Goal: Task Accomplishment & Management: Use online tool/utility

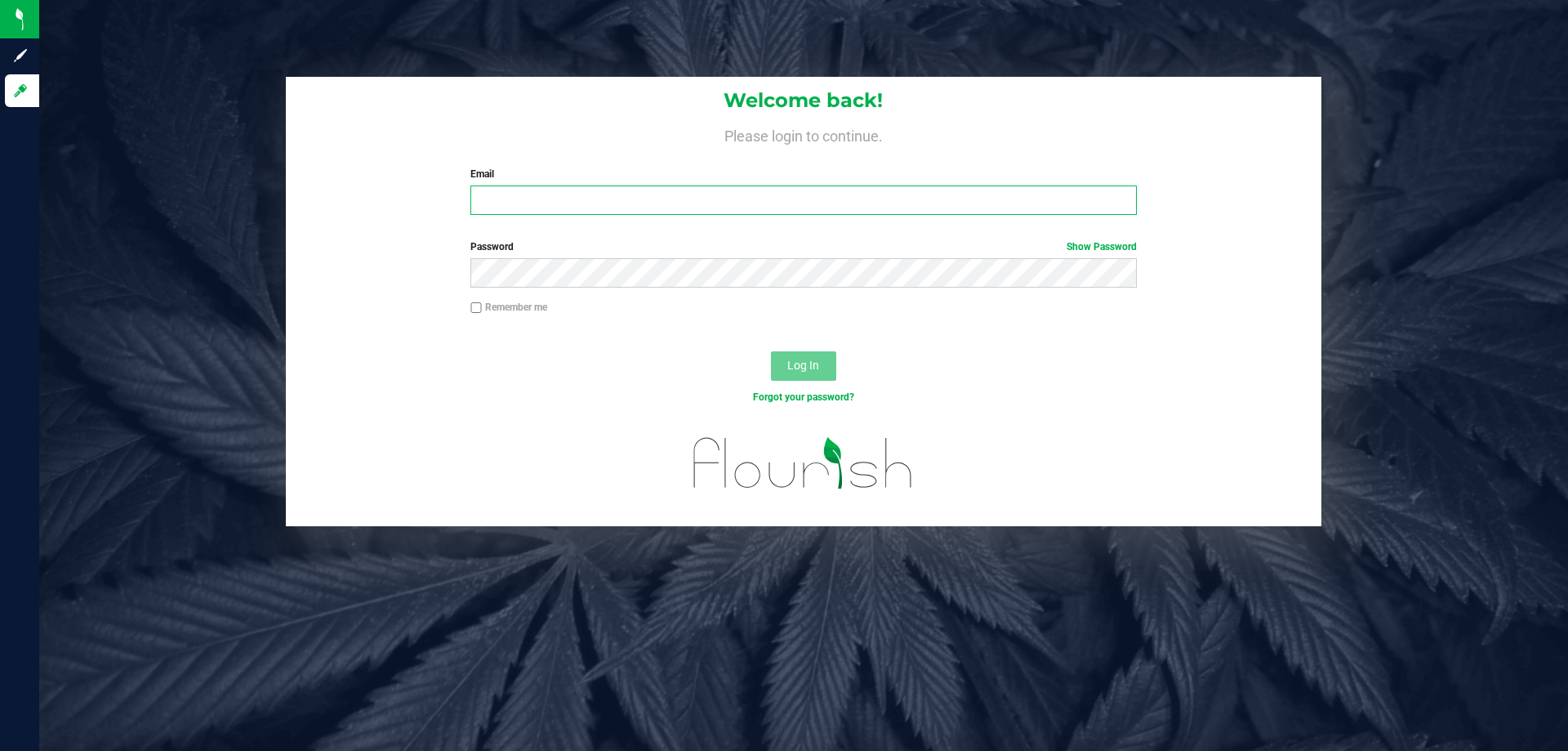
click at [528, 196] on input "Email" at bounding box center [803, 200] width 666 height 30
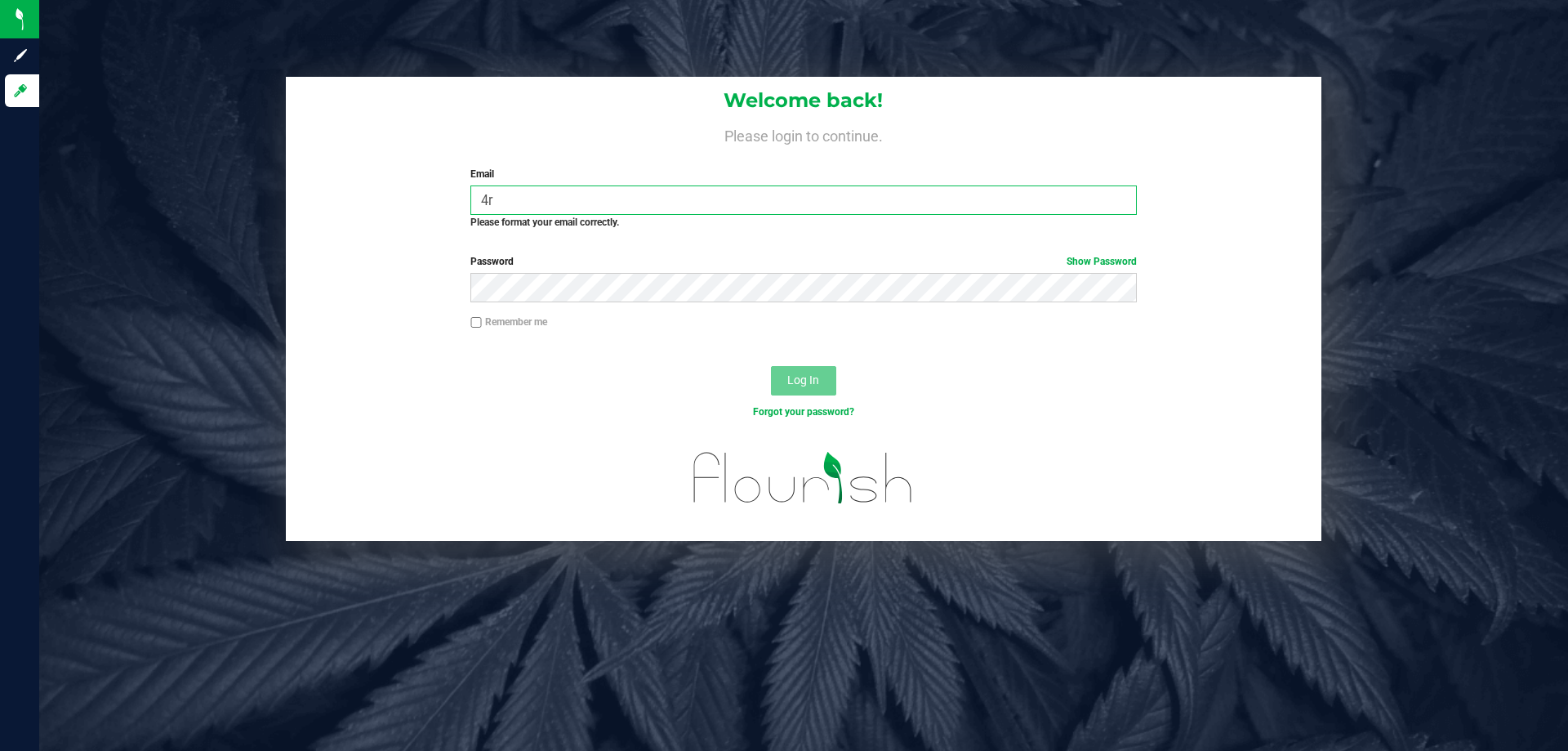
type input "4"
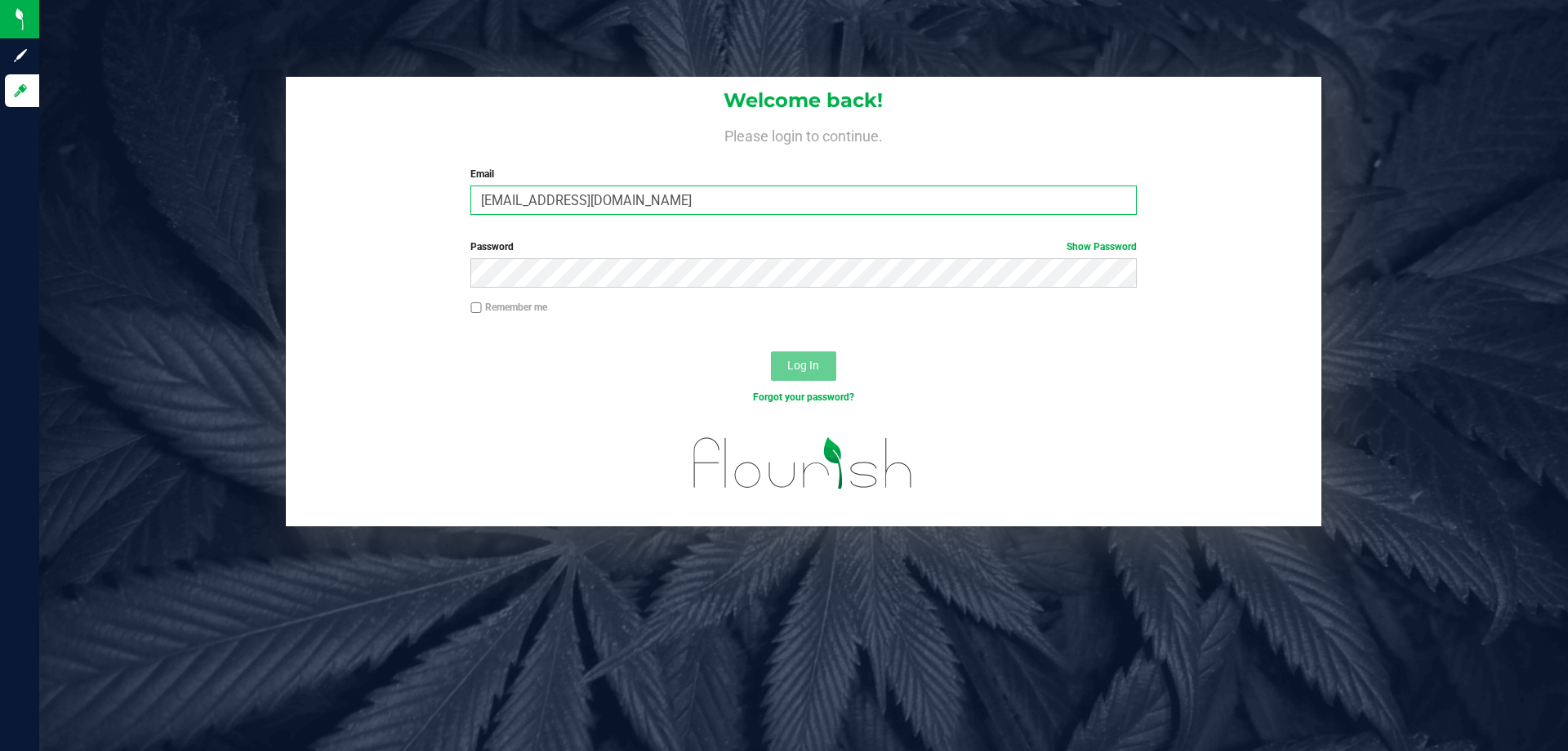
type input "[EMAIL_ADDRESS][DOMAIN_NAME]"
click at [771, 351] on button "Log In" at bounding box center [804, 365] width 66 height 30
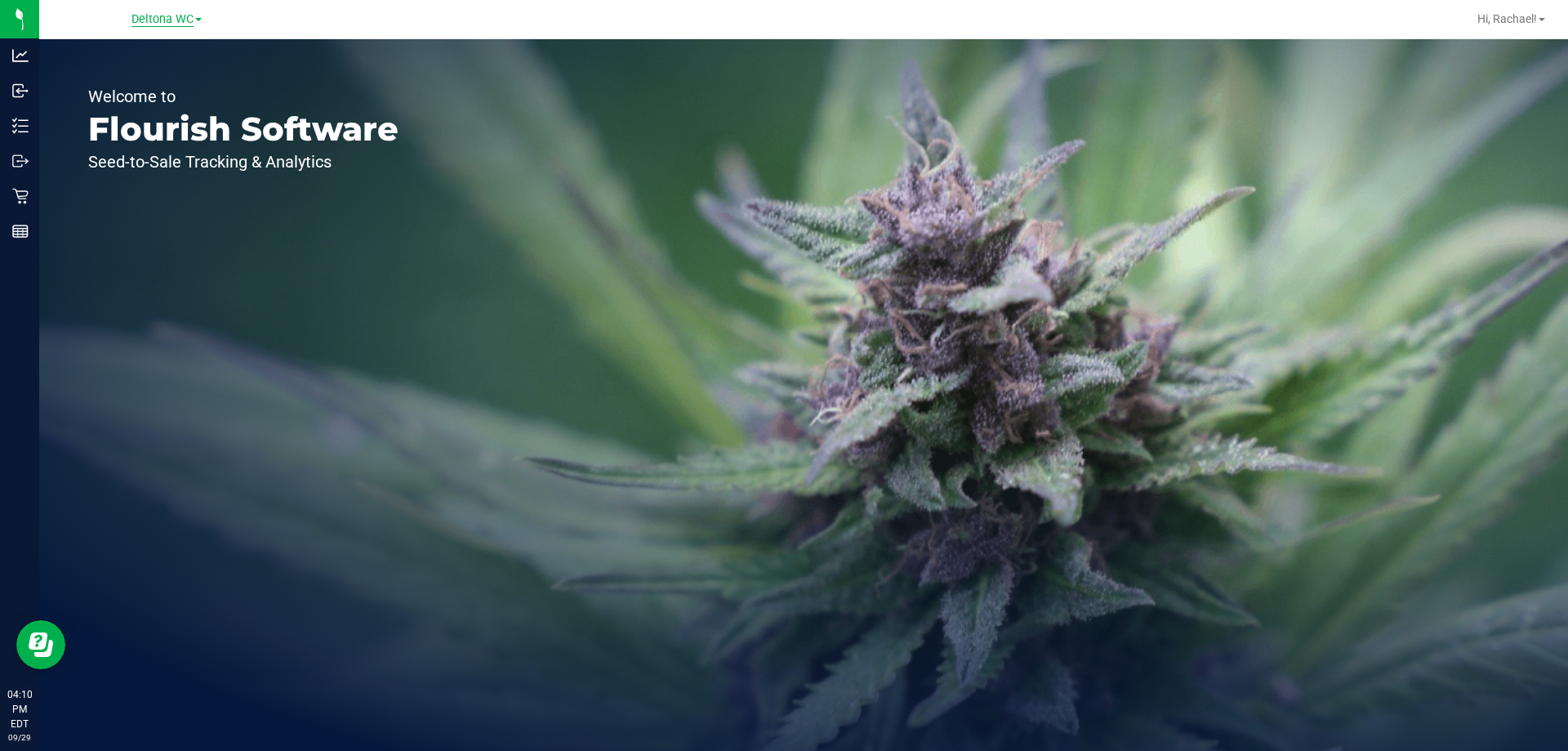
click at [154, 21] on span "Deltona WC" at bounding box center [162, 19] width 62 height 14
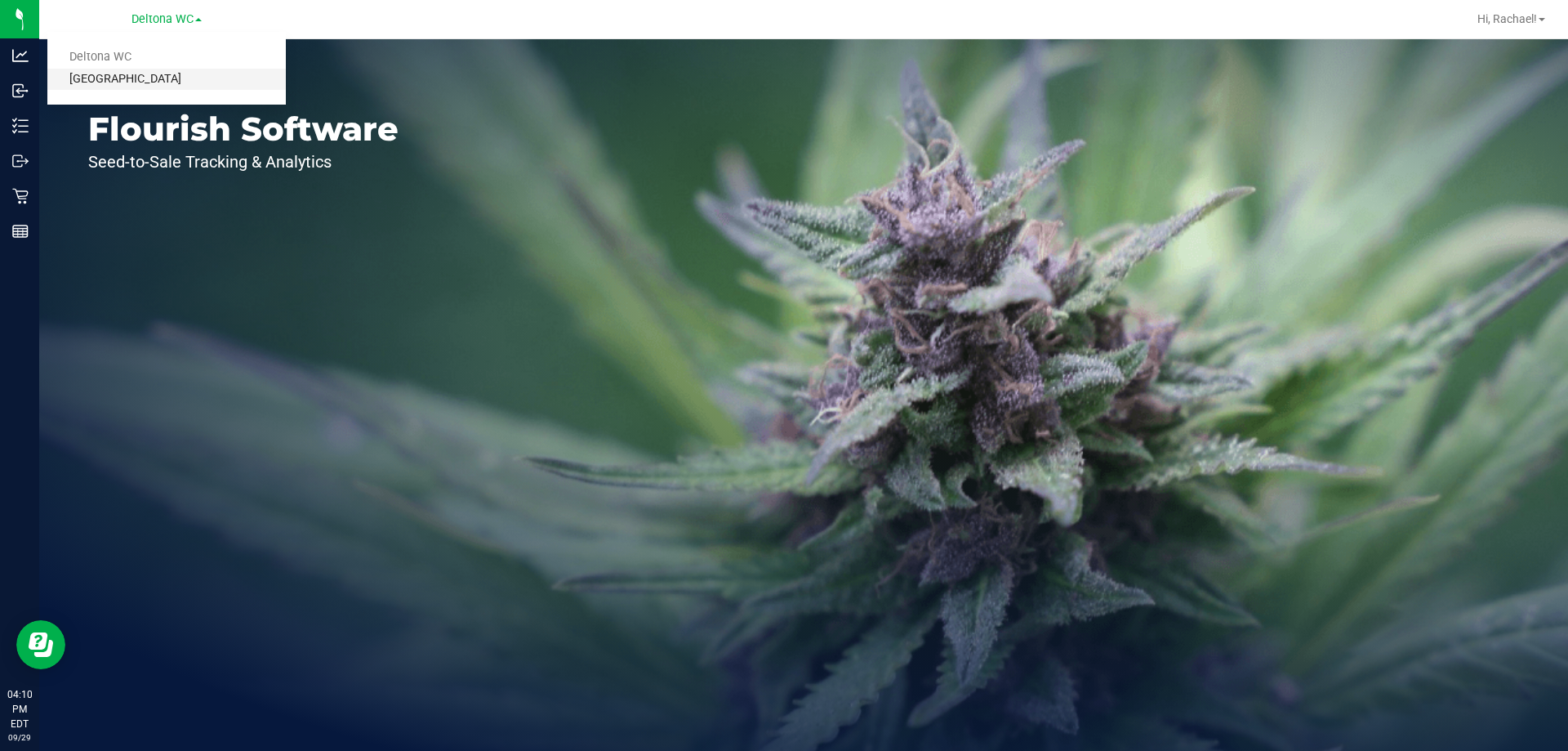
click at [136, 77] on link "[GEOGRAPHIC_DATA]" at bounding box center [166, 79] width 238 height 22
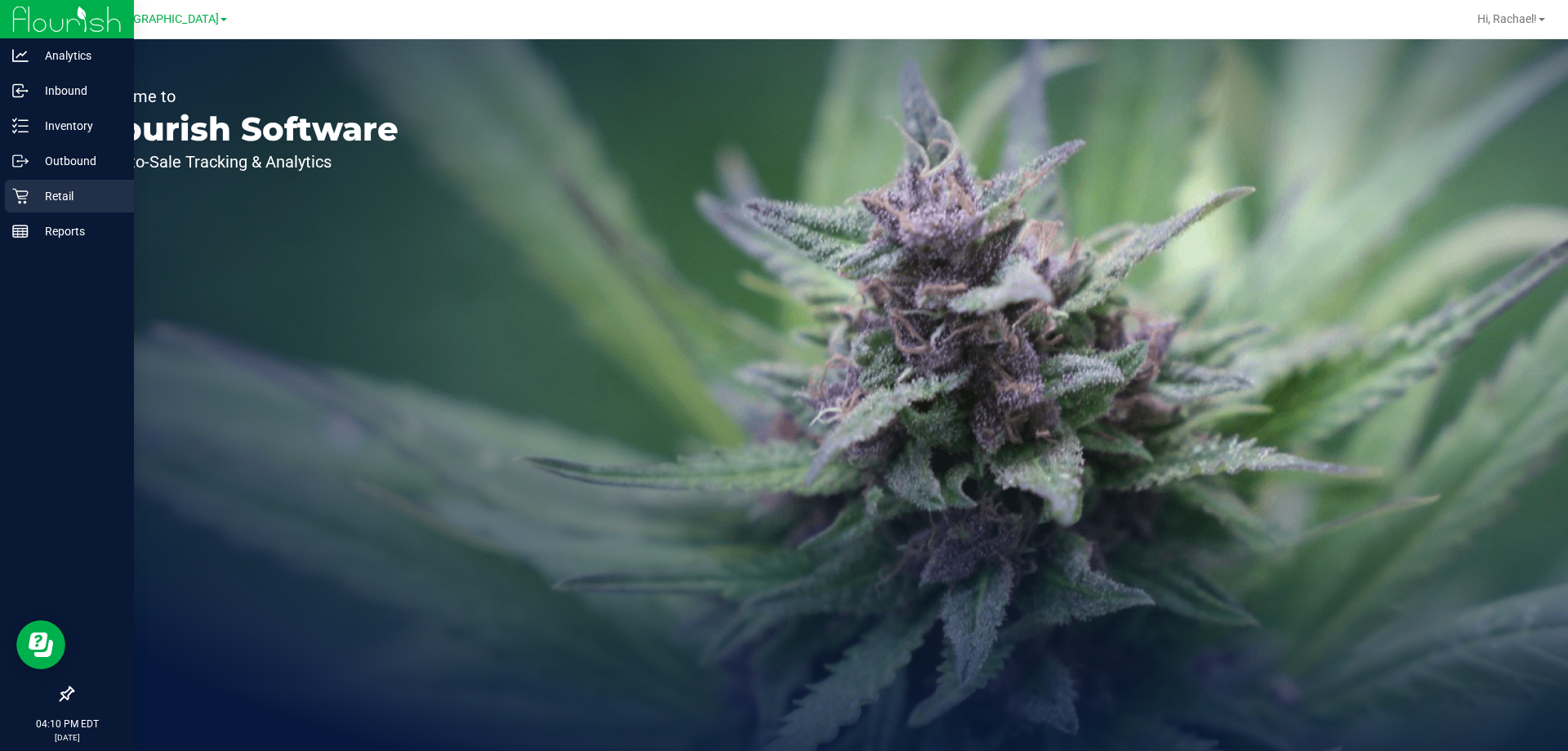
click at [49, 192] on p "Retail" at bounding box center [78, 196] width 98 height 19
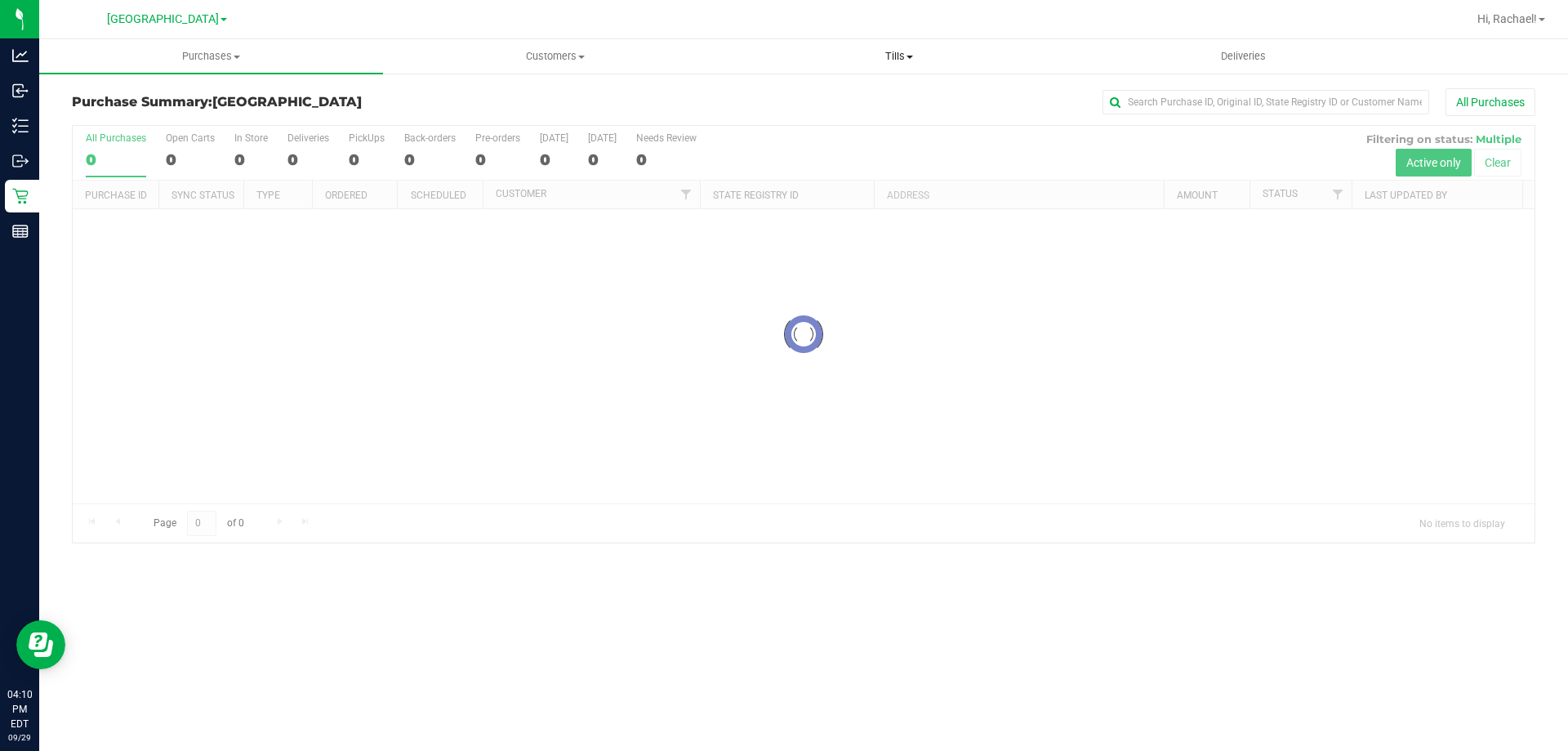
click at [892, 58] on span "Tills" at bounding box center [898, 56] width 342 height 14
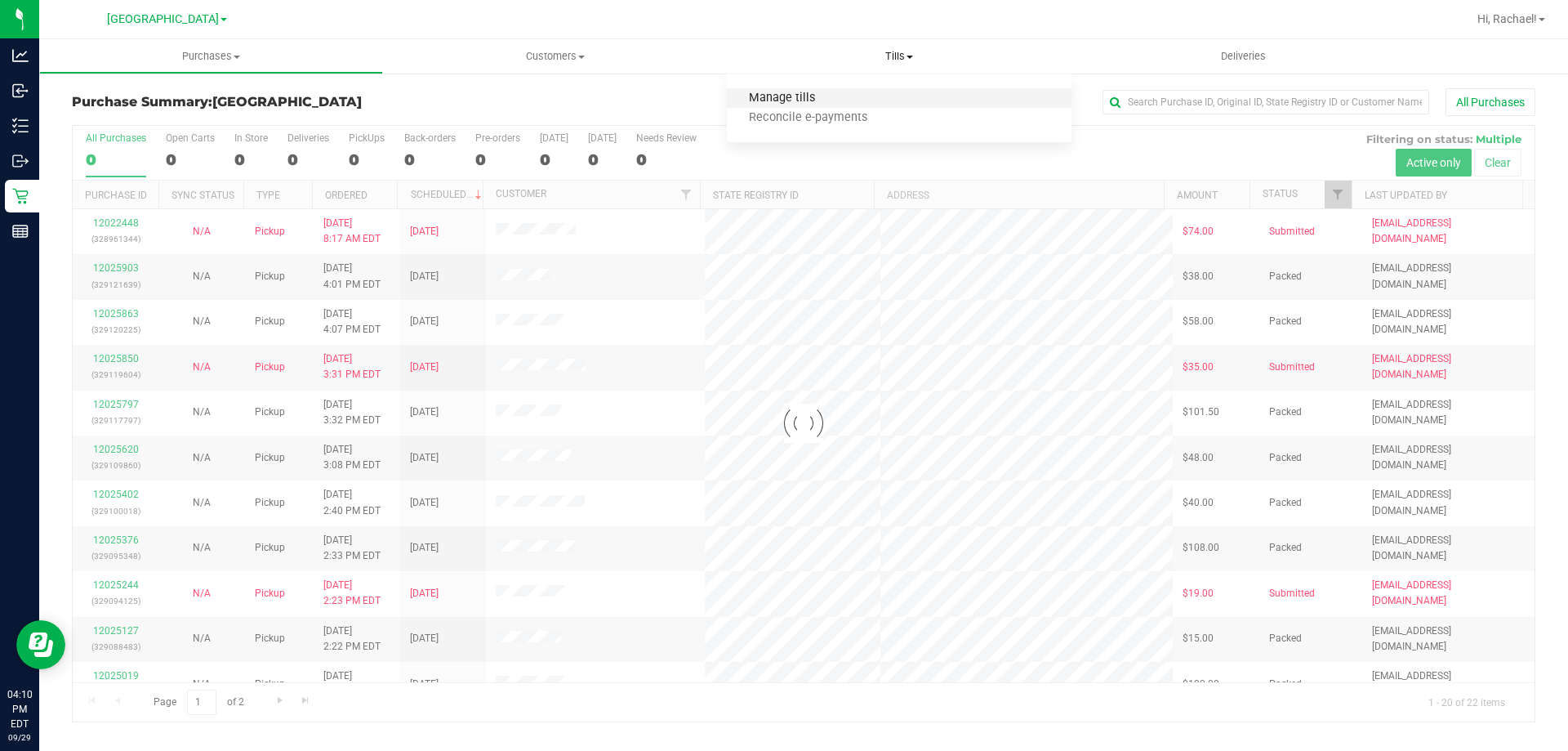
click at [784, 99] on span "Manage tills" at bounding box center [782, 98] width 110 height 13
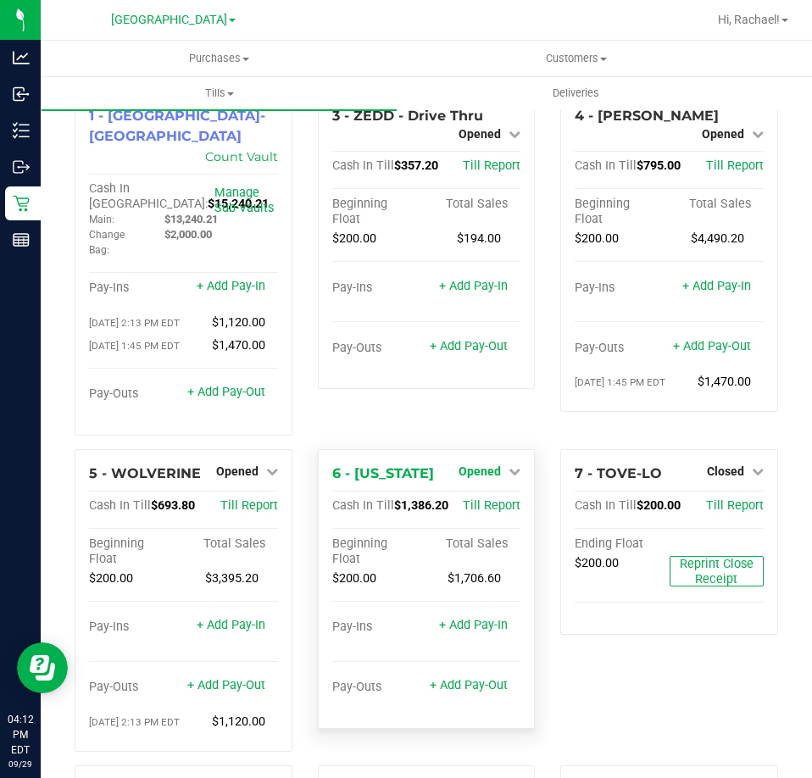
click at [474, 464] on span "Opened" at bounding box center [479, 471] width 42 height 14
click at [452, 678] on link "+ Add Pay-Out" at bounding box center [469, 685] width 78 height 14
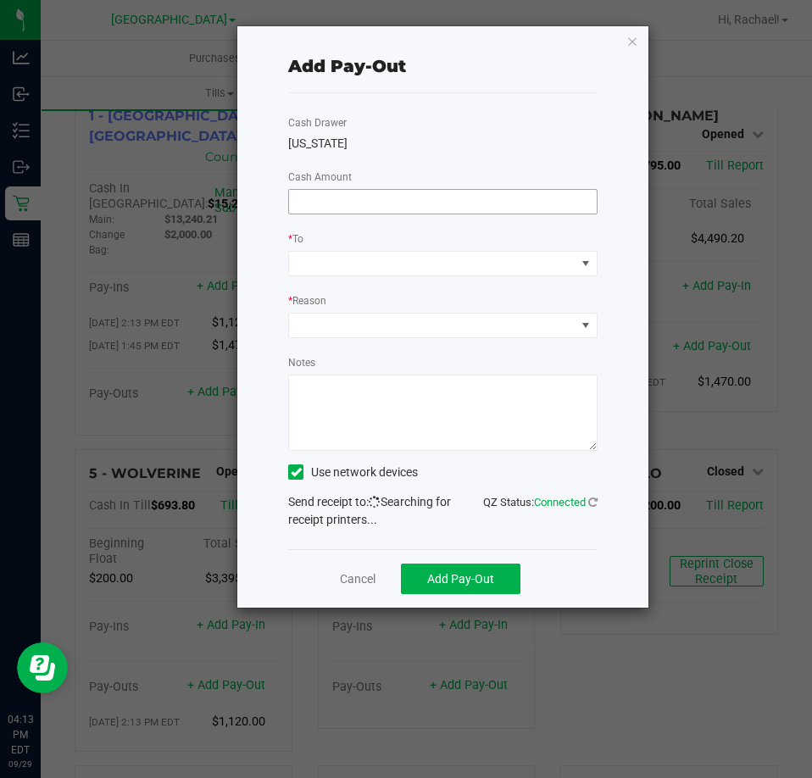
click at [353, 199] on input at bounding box center [443, 202] width 308 height 24
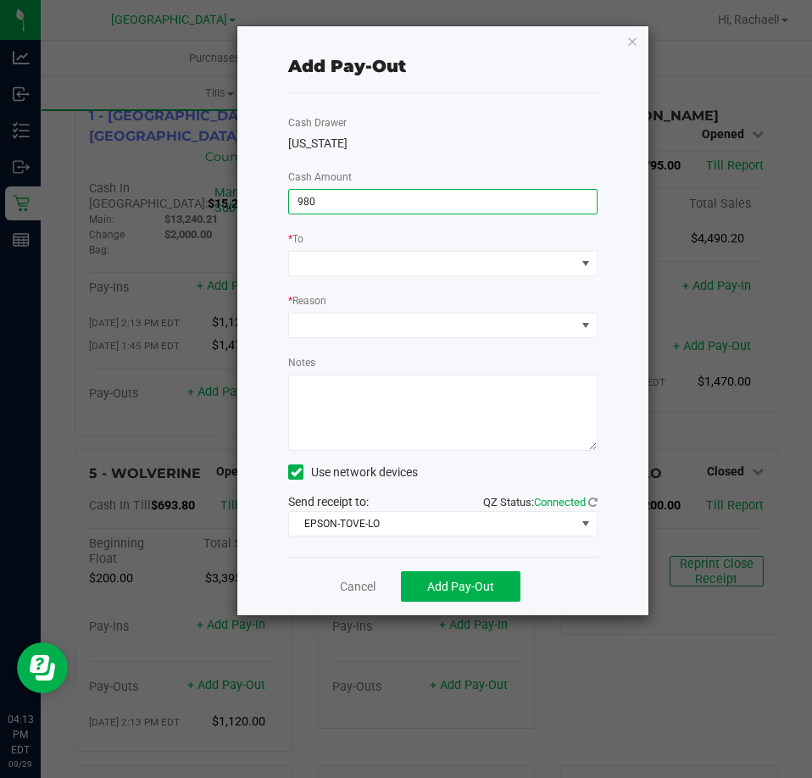
type input "$980.00"
click at [364, 251] on div "* To" at bounding box center [442, 253] width 335 height 47
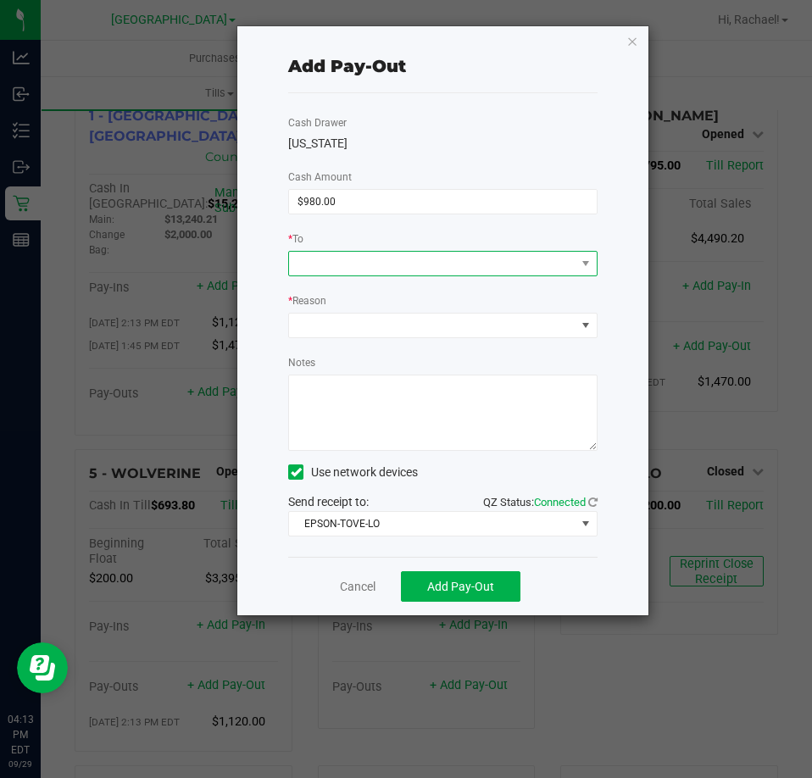
click at [364, 264] on span at bounding box center [432, 264] width 286 height 24
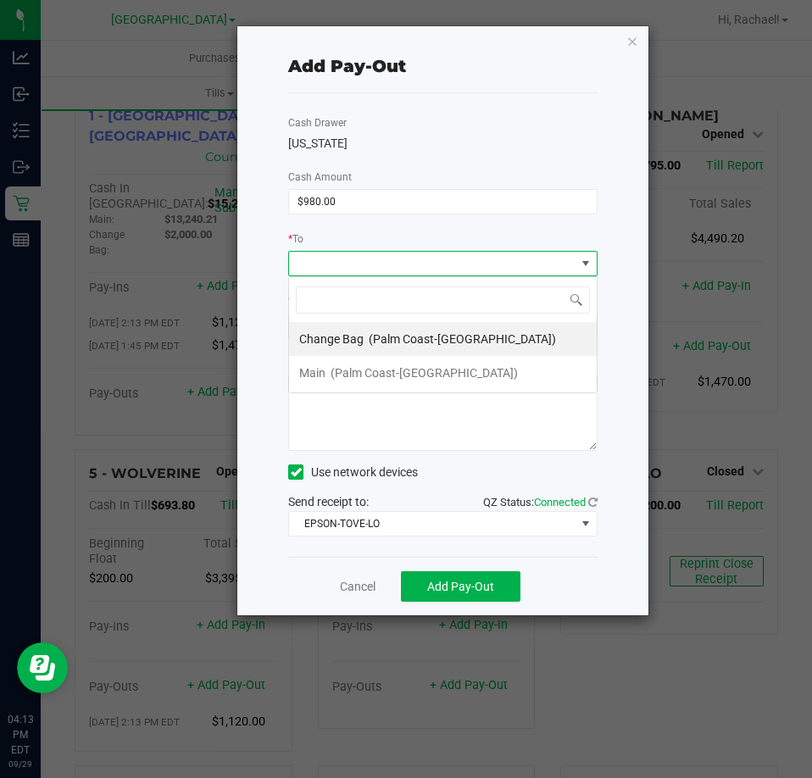
scroll to position [25, 308]
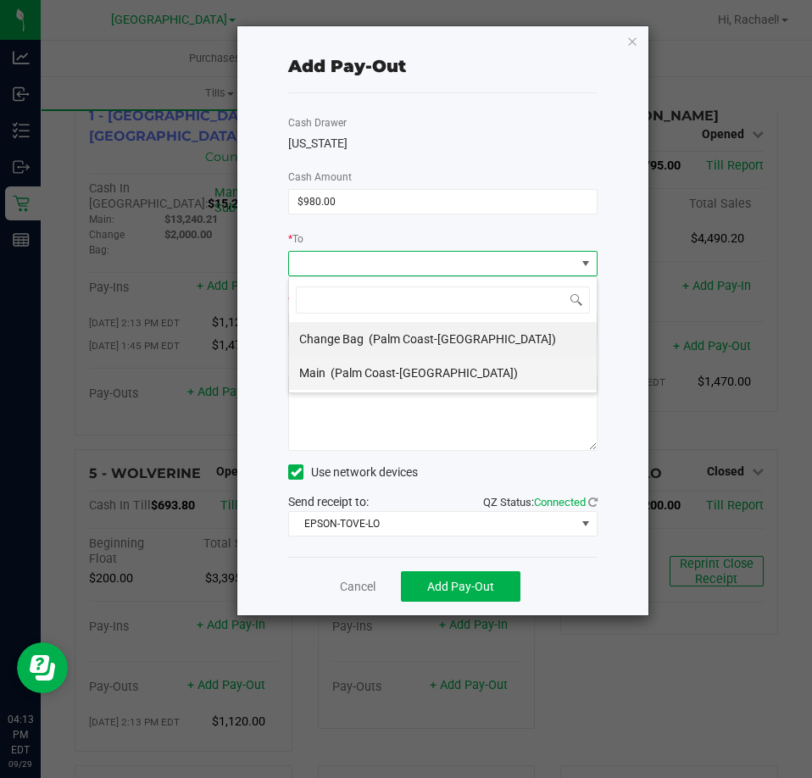
click at [350, 366] on span "(Palm Coast-[GEOGRAPHIC_DATA])" at bounding box center [423, 373] width 187 height 14
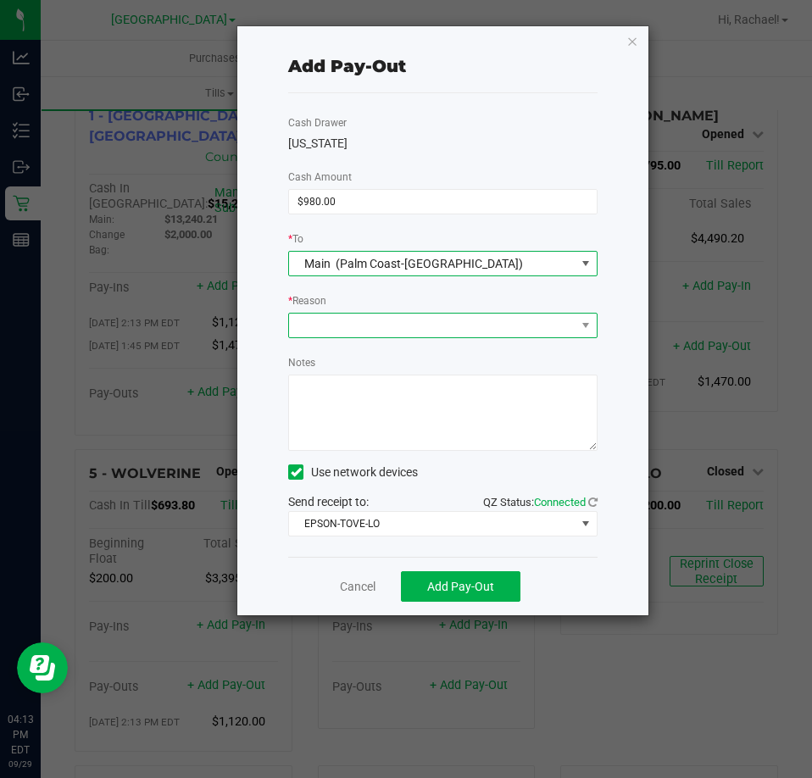
click at [336, 322] on span at bounding box center [432, 326] width 286 height 24
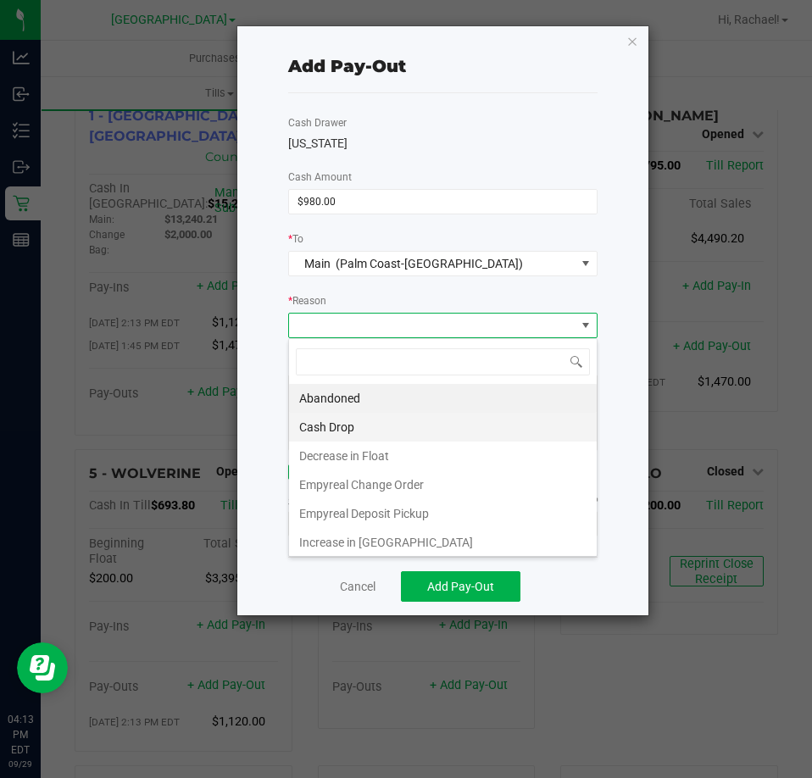
click at [341, 422] on li "Cash Drop" at bounding box center [443, 427] width 308 height 29
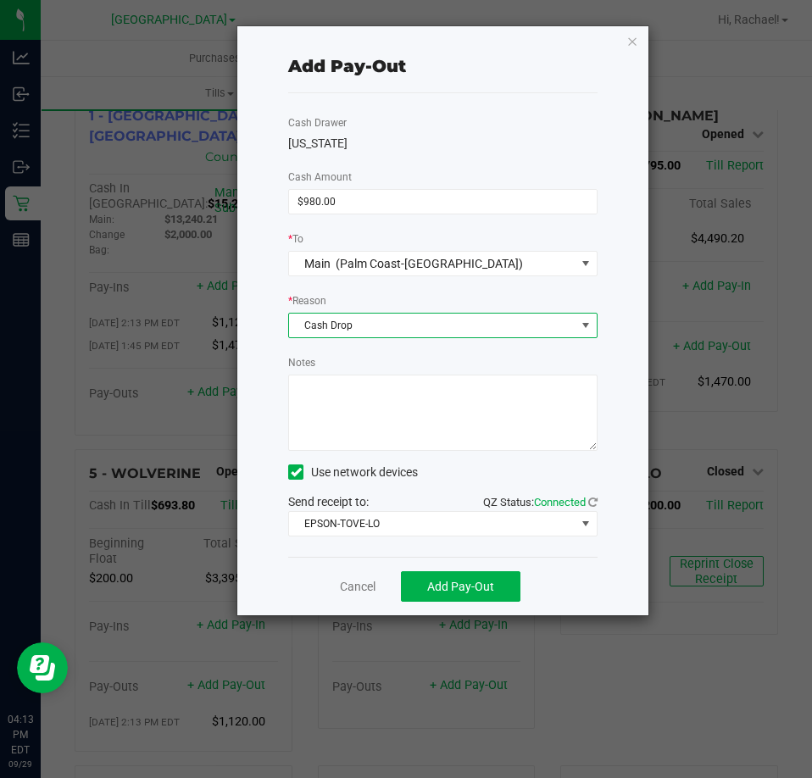
click at [316, 402] on textarea "Notes" at bounding box center [442, 413] width 309 height 76
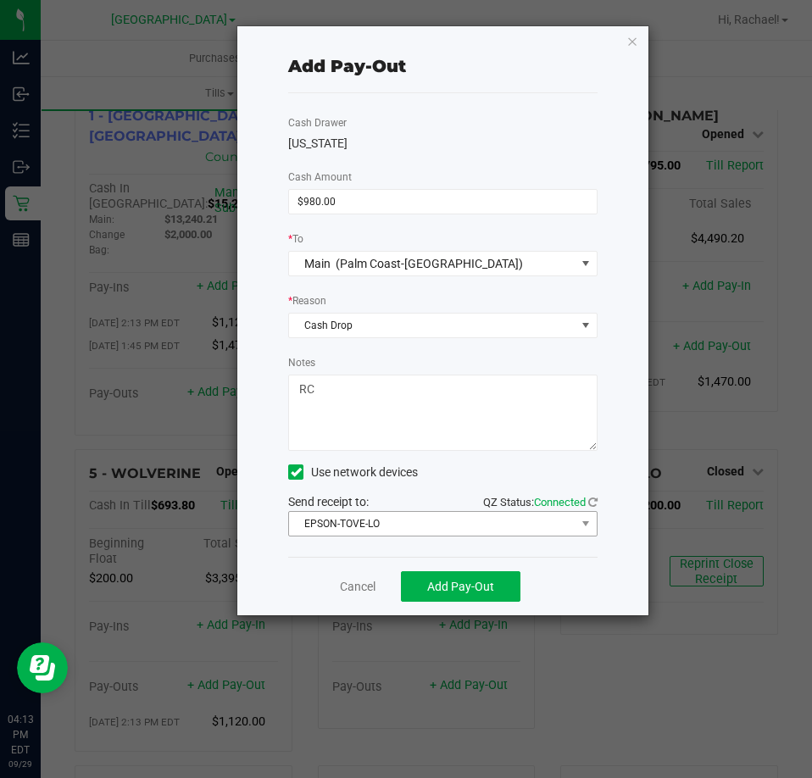
type textarea "RC"
click at [340, 521] on span "EPSON-TOVE-LO" at bounding box center [432, 524] width 286 height 24
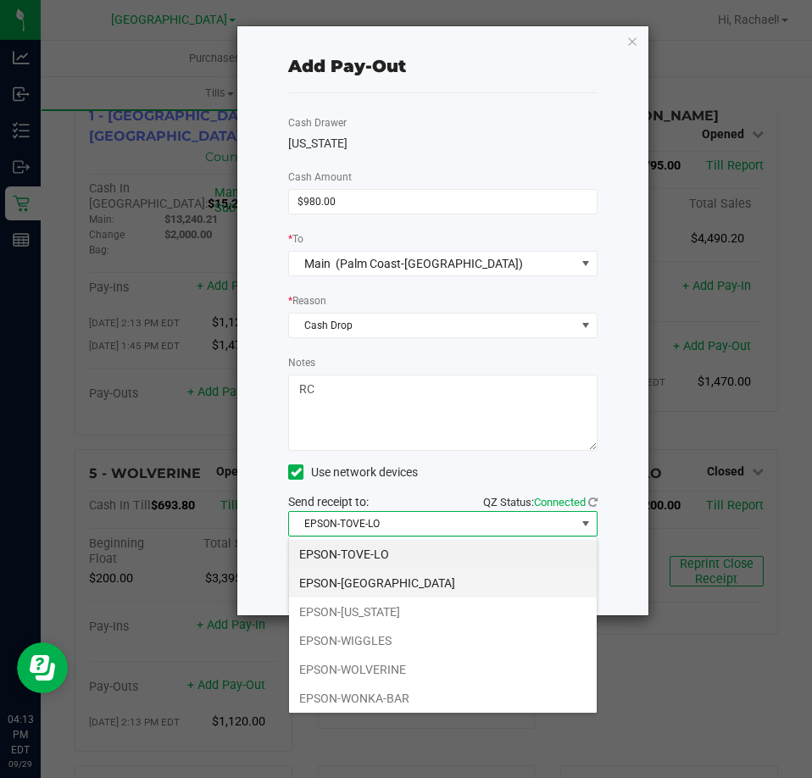
click at [352, 575] on li "EPSON-[GEOGRAPHIC_DATA]" at bounding box center [443, 583] width 308 height 29
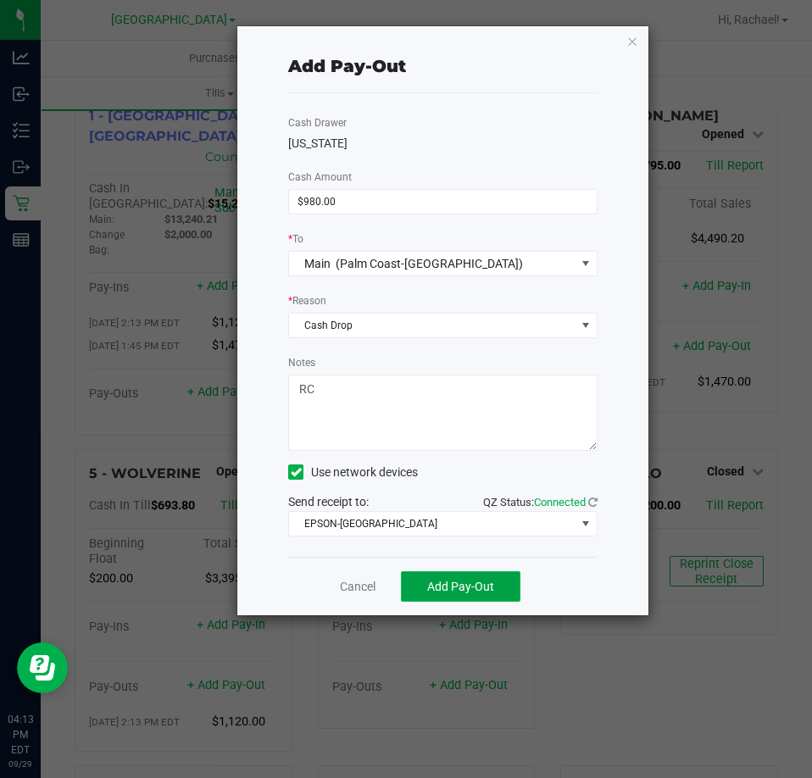
drag, startPoint x: 483, startPoint y: 580, endPoint x: 669, endPoint y: 550, distance: 188.9
click at [484, 580] on span "Add Pay-Out" at bounding box center [460, 587] width 67 height 14
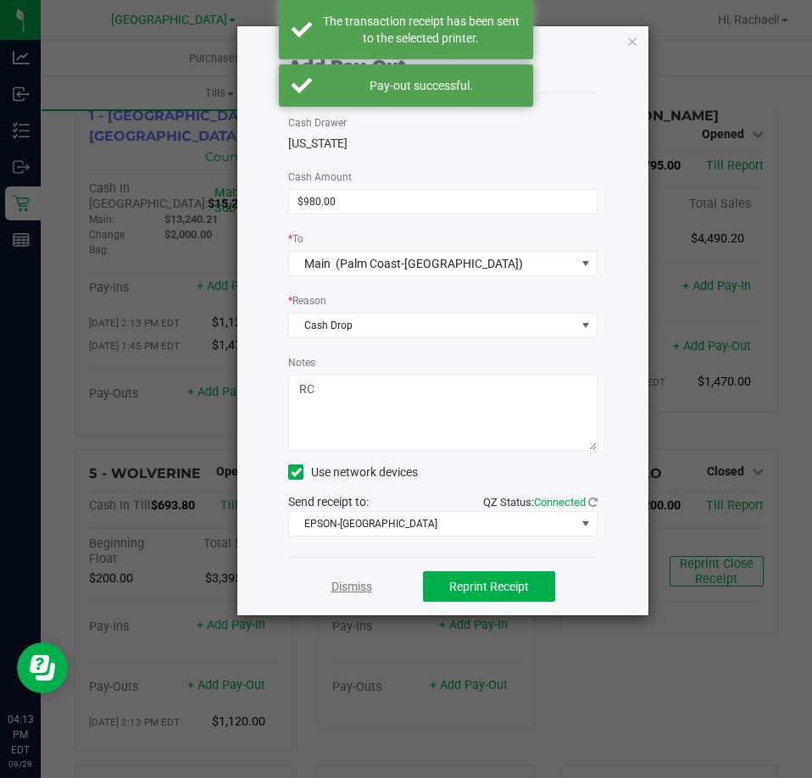
click at [364, 588] on link "Dismiss" at bounding box center [351, 587] width 41 height 18
